Goal: Task Accomplishment & Management: Complete application form

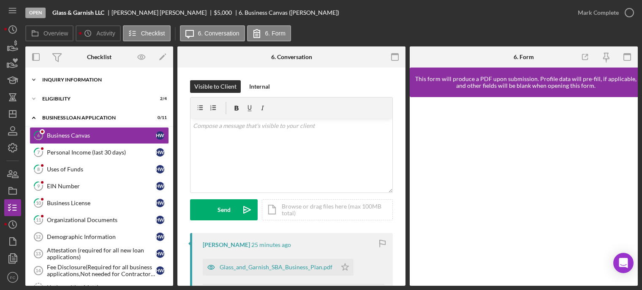
click at [71, 85] on div "Icon/Expander INQUIRY INFORMATION 5 / 11" at bounding box center [99, 79] width 148 height 17
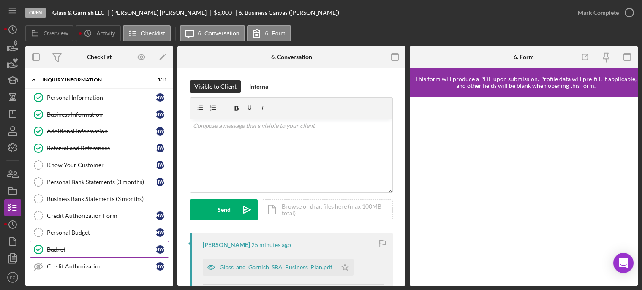
scroll to position [42, 0]
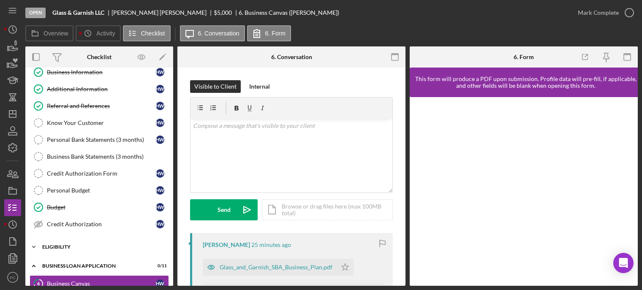
click at [72, 246] on div "Eligibility" at bounding box center [102, 247] width 120 height 5
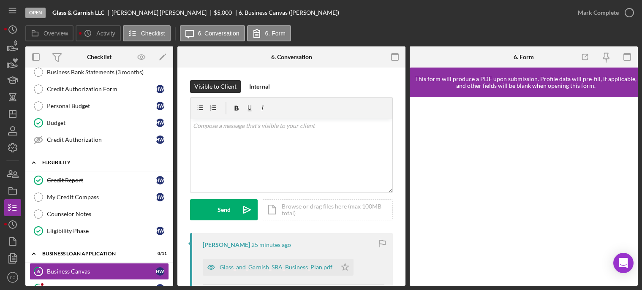
scroll to position [169, 0]
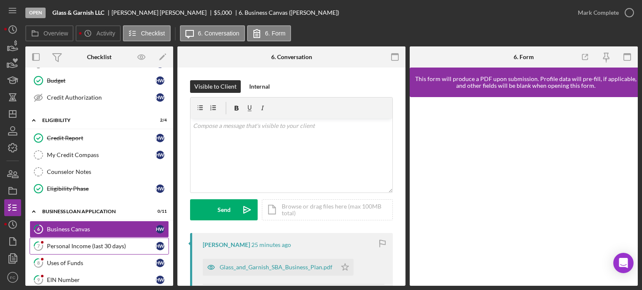
click at [74, 246] on div "Personal Income (last 30 days)" at bounding box center [101, 246] width 109 height 7
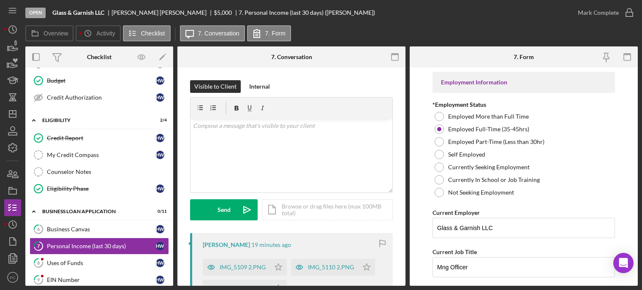
scroll to position [85, 0]
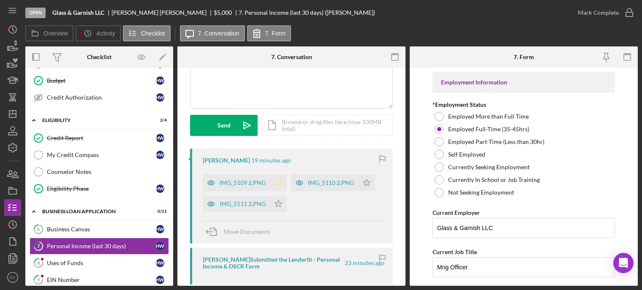
click at [277, 182] on polygon "button" at bounding box center [278, 182] width 7 height 7
drag, startPoint x: 277, startPoint y: 203, endPoint x: 284, endPoint y: 201, distance: 7.5
click at [279, 203] on icon "Icon/Star" at bounding box center [278, 204] width 17 height 17
click at [366, 180] on polygon "button" at bounding box center [367, 182] width 7 height 7
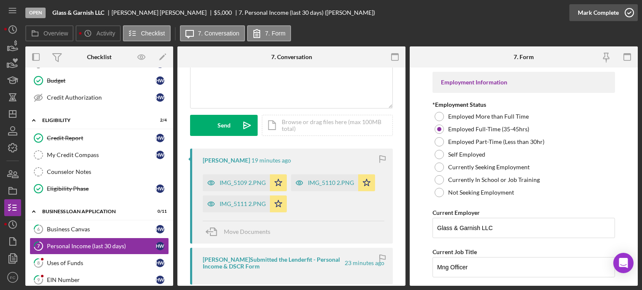
click at [631, 12] on icon "button" at bounding box center [629, 12] width 21 height 21
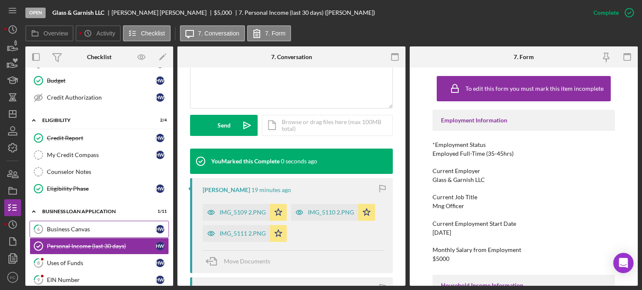
click at [93, 230] on div "Business Canvas" at bounding box center [101, 229] width 109 height 7
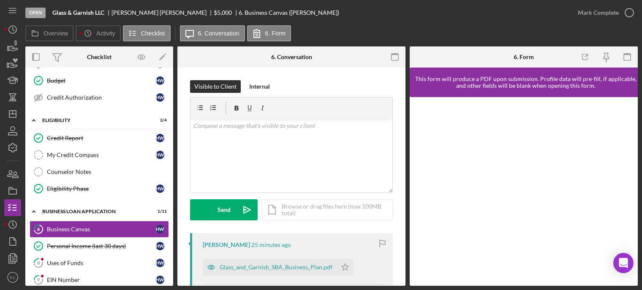
scroll to position [127, 0]
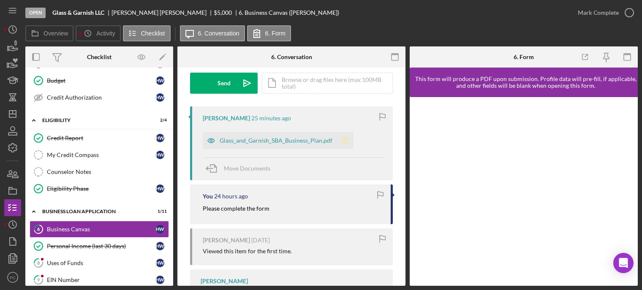
click at [345, 144] on polygon "button" at bounding box center [345, 140] width 7 height 7
click at [634, 14] on icon "button" at bounding box center [629, 12] width 21 height 21
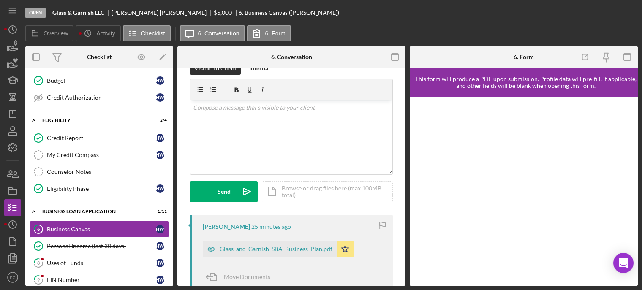
scroll to position [252, 0]
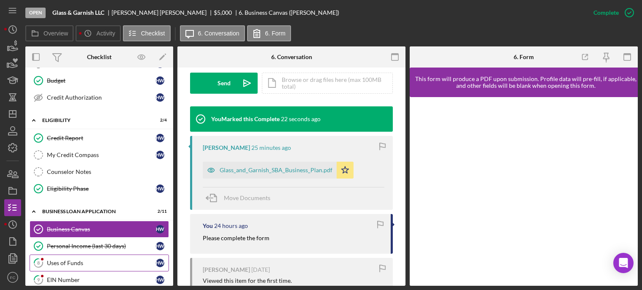
click at [87, 262] on div "Uses of Funds" at bounding box center [101, 263] width 109 height 7
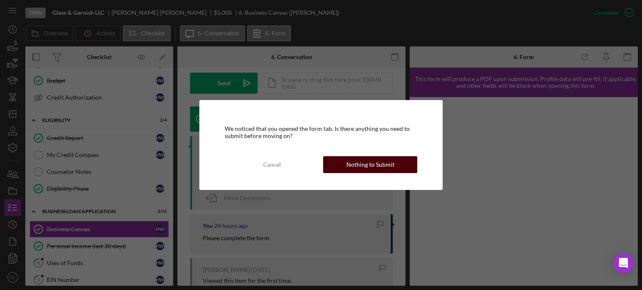
click at [372, 167] on div "Nothing to Submit" at bounding box center [371, 164] width 48 height 17
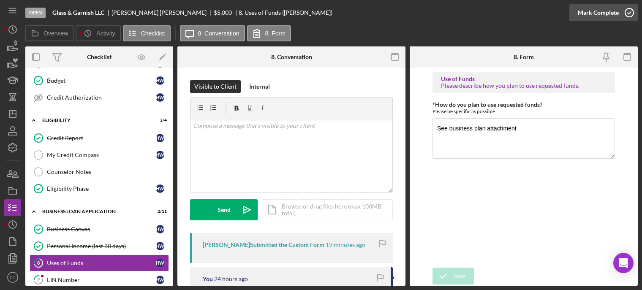
click at [631, 14] on icon "button" at bounding box center [629, 12] width 21 height 21
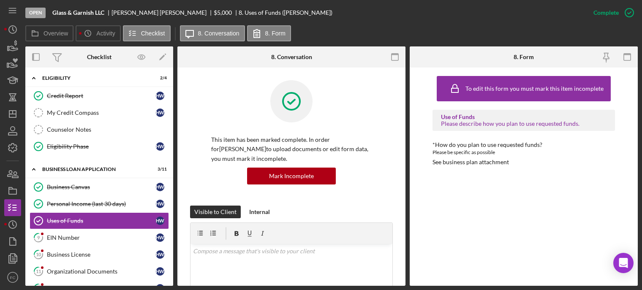
scroll to position [254, 0]
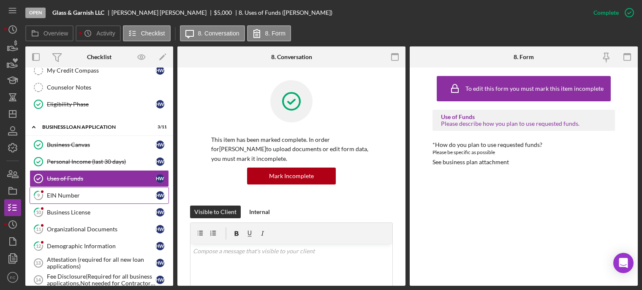
click at [87, 200] on link "9 EIN Number H W" at bounding box center [99, 195] width 139 height 17
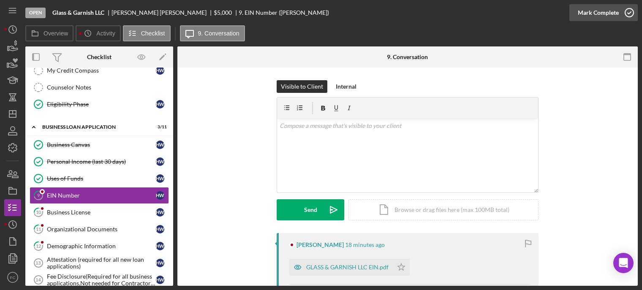
click at [626, 12] on icon "button" at bounding box center [629, 12] width 21 height 21
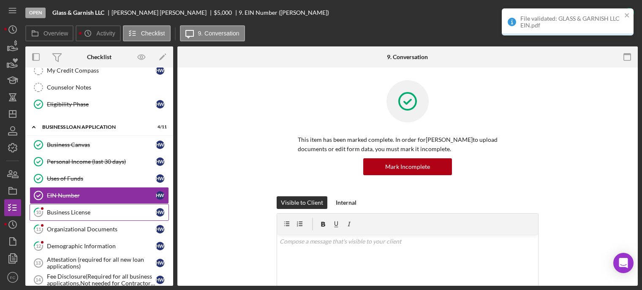
click at [93, 210] on div "Business License" at bounding box center [101, 212] width 109 height 7
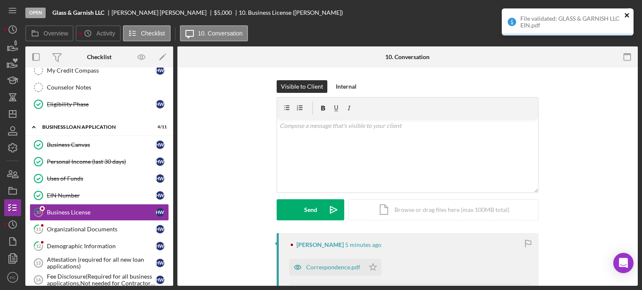
click at [626, 15] on icon "close" at bounding box center [628, 15] width 6 height 7
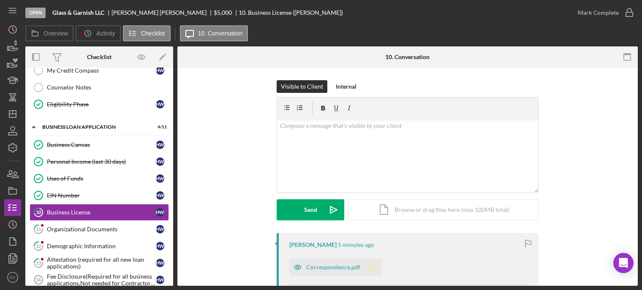
click at [371, 263] on icon "Icon/Star" at bounding box center [373, 267] width 17 height 17
click at [632, 12] on icon "button" at bounding box center [629, 12] width 21 height 21
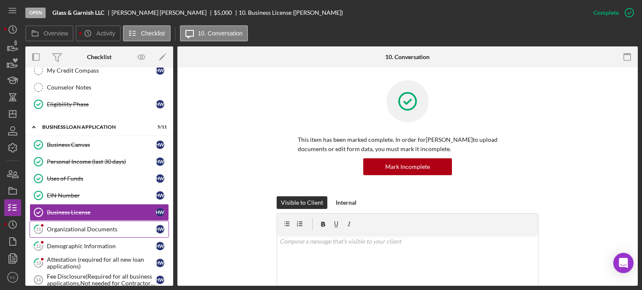
scroll to position [296, 0]
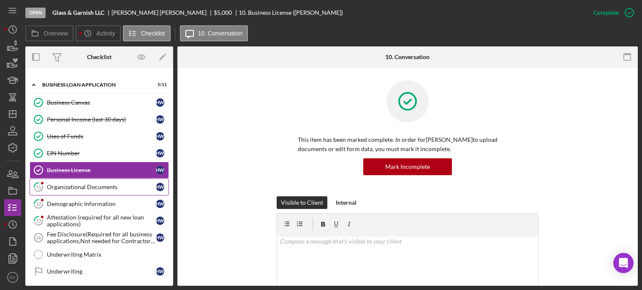
click at [84, 194] on link "11 Organizational Documents H W" at bounding box center [99, 187] width 139 height 17
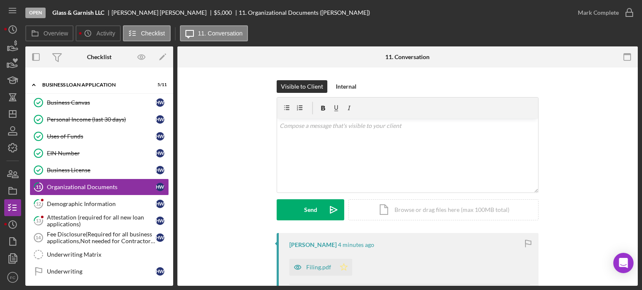
click at [342, 266] on icon "Icon/Star" at bounding box center [344, 267] width 17 height 17
click at [52, 202] on div "Demographic Information" at bounding box center [101, 204] width 109 height 7
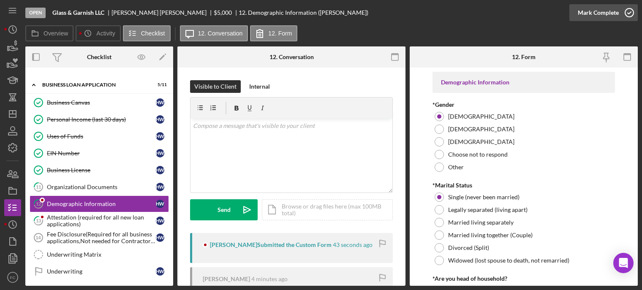
drag, startPoint x: 629, startPoint y: 8, endPoint x: 615, endPoint y: 16, distance: 16.5
click at [629, 9] on circle "button" at bounding box center [630, 12] width 8 height 8
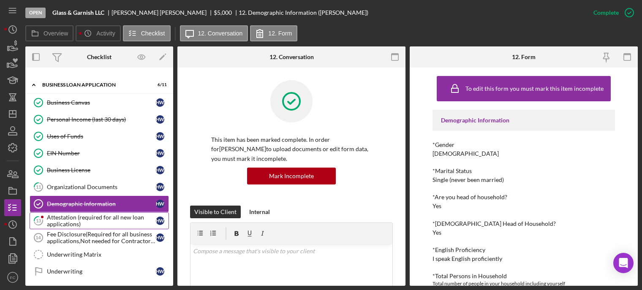
click at [54, 221] on div "Attestation (required for all new loan applications)" at bounding box center [101, 221] width 109 height 14
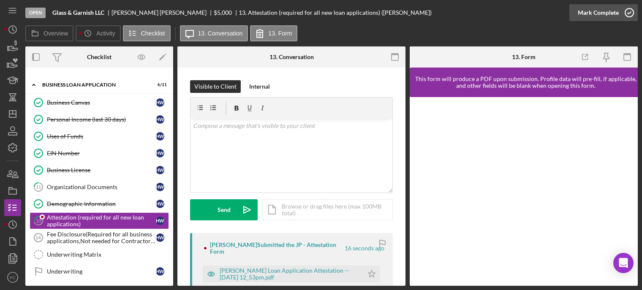
click at [628, 14] on icon "button" at bounding box center [629, 12] width 21 height 21
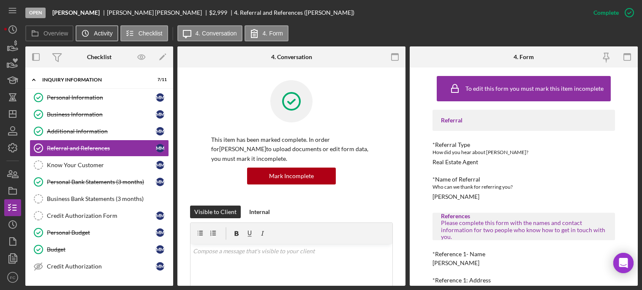
scroll to position [177, 0]
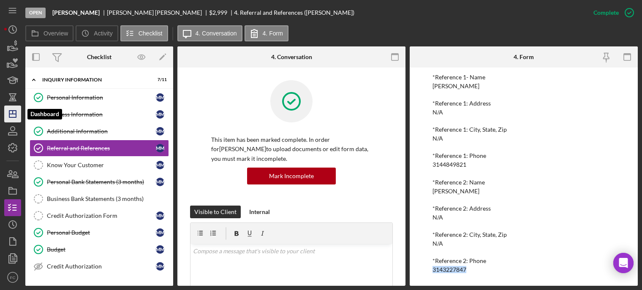
click at [15, 110] on icon "Icon/Dashboard" at bounding box center [12, 114] width 21 height 21
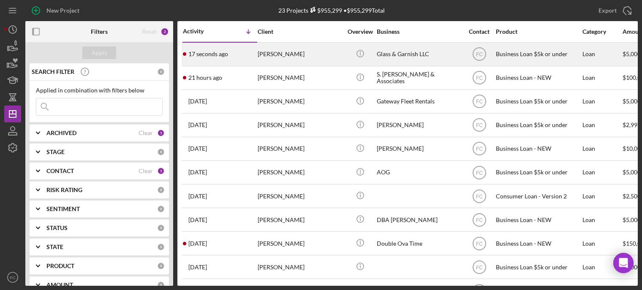
click at [245, 46] on div "17 seconds ago [PERSON_NAME]" at bounding box center [220, 54] width 74 height 22
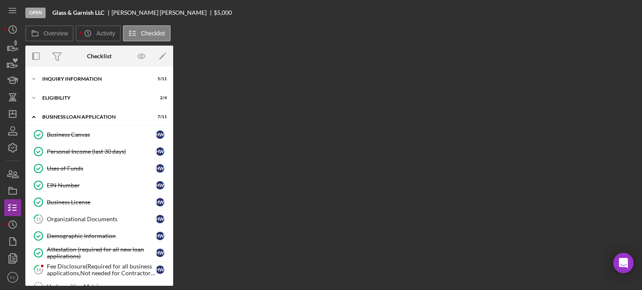
scroll to position [92, 0]
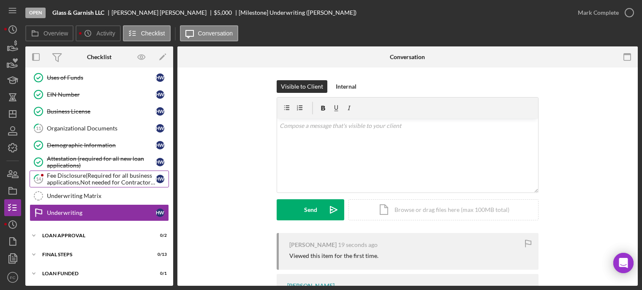
click at [82, 181] on div "Fee Disclosure(Required for all business applications,Not needed for Contractor…" at bounding box center [101, 179] width 109 height 14
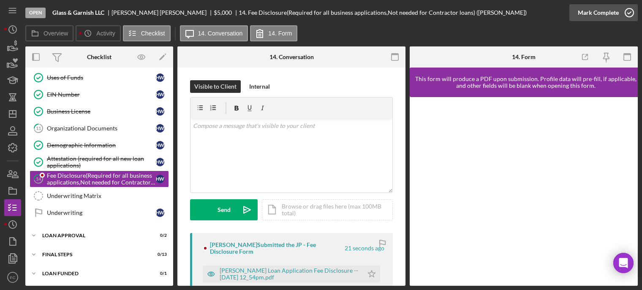
click at [631, 13] on icon "button" at bounding box center [629, 12] width 21 height 21
